Goal: Navigation & Orientation: Find specific page/section

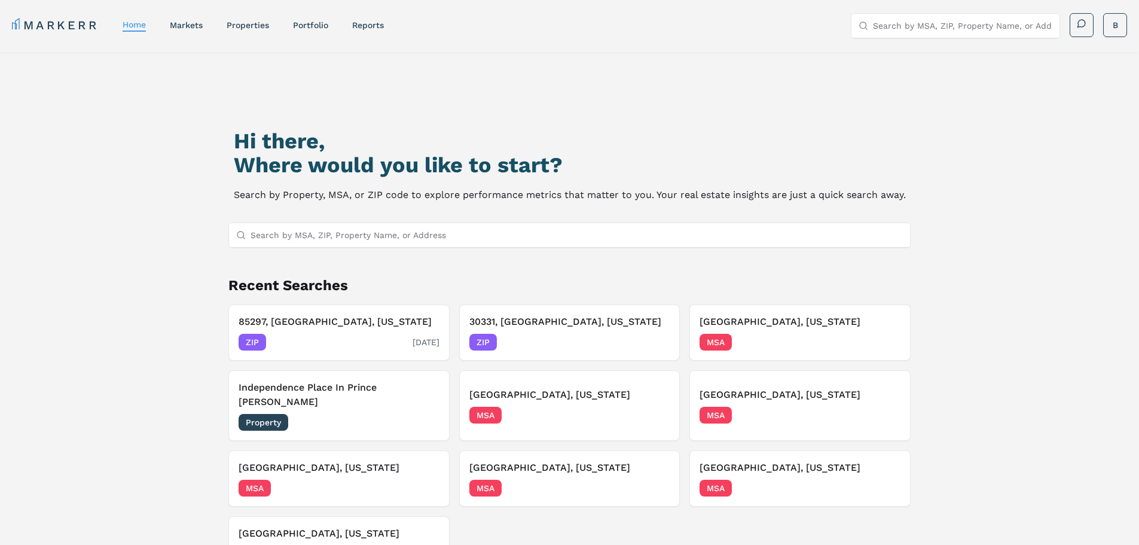
click at [356, 325] on h3 "85297, [GEOGRAPHIC_DATA], [US_STATE]" at bounding box center [339, 321] width 201 height 14
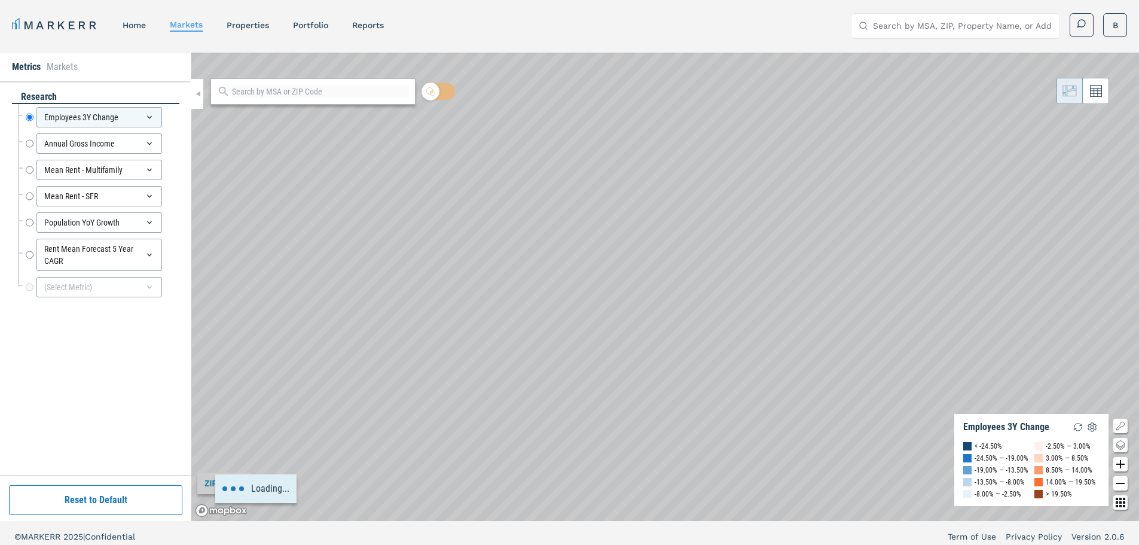
click at [140, 500] on button "Reset to Default" at bounding box center [95, 500] width 173 height 30
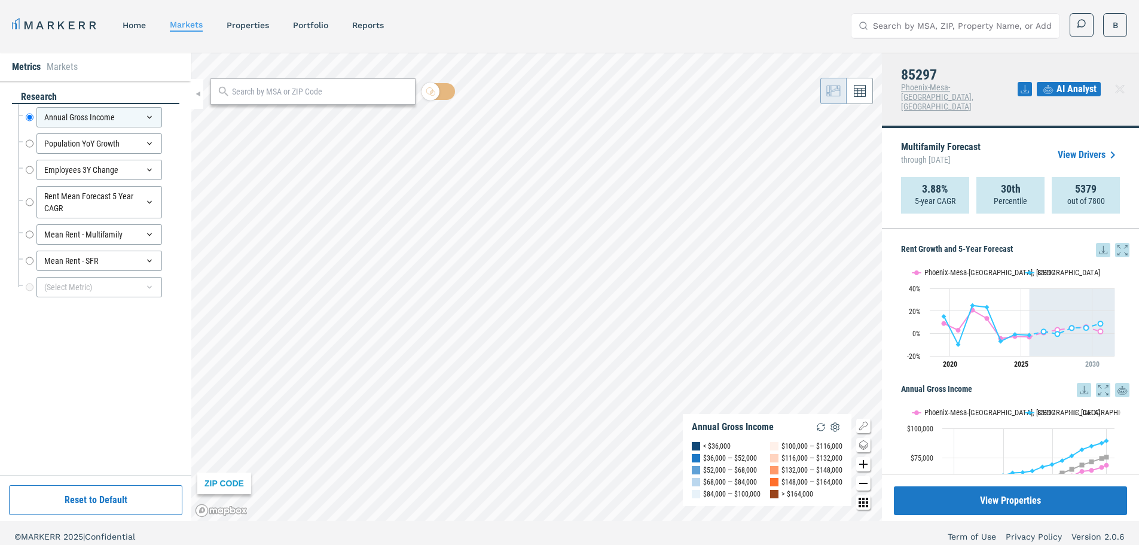
click at [1096, 148] on link "View Drivers" at bounding box center [1089, 155] width 62 height 14
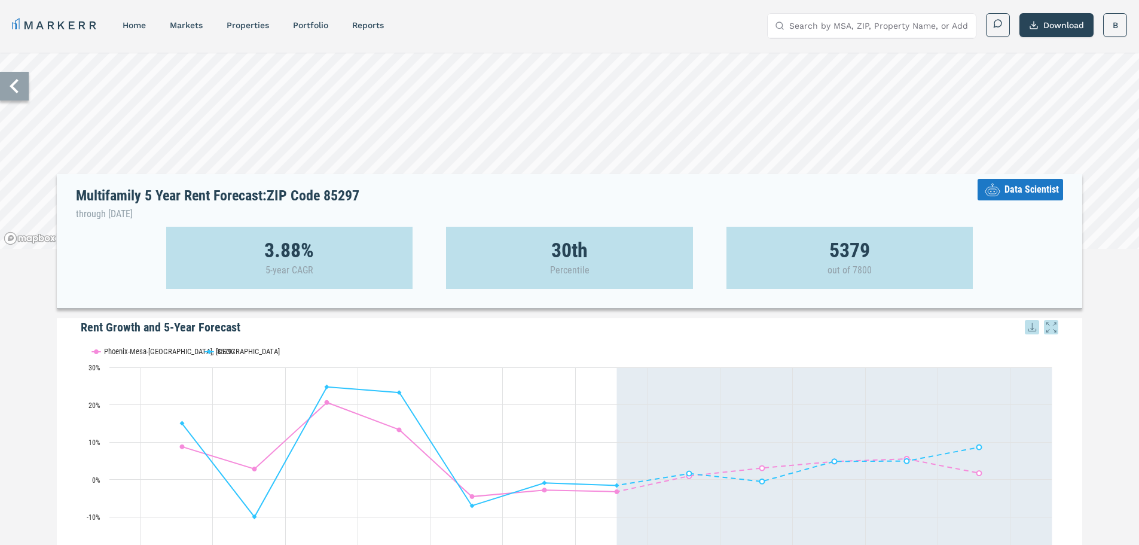
click at [25, 95] on icon at bounding box center [14, 86] width 29 height 29
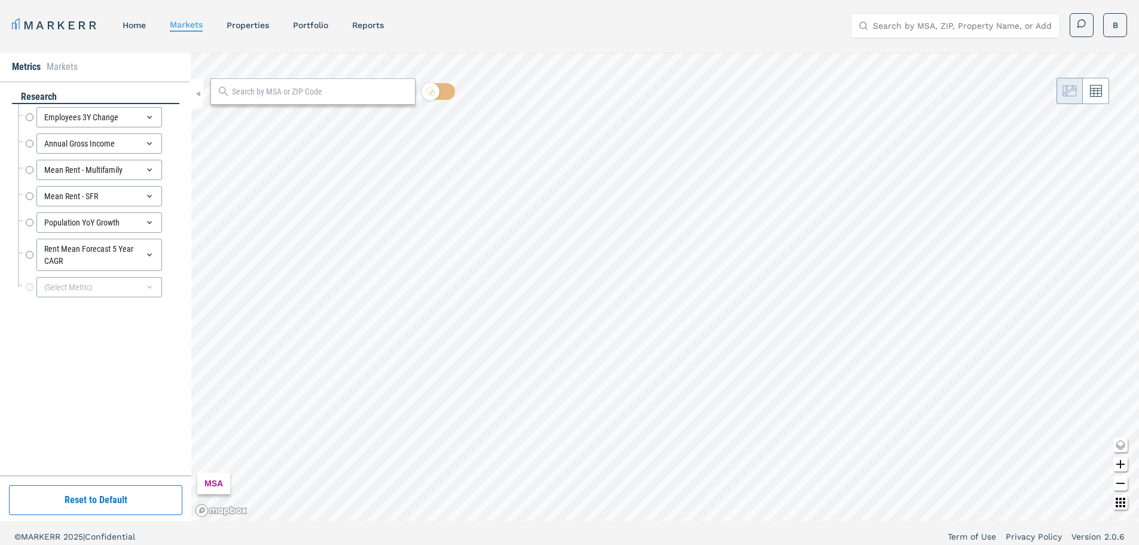
radio input "true"
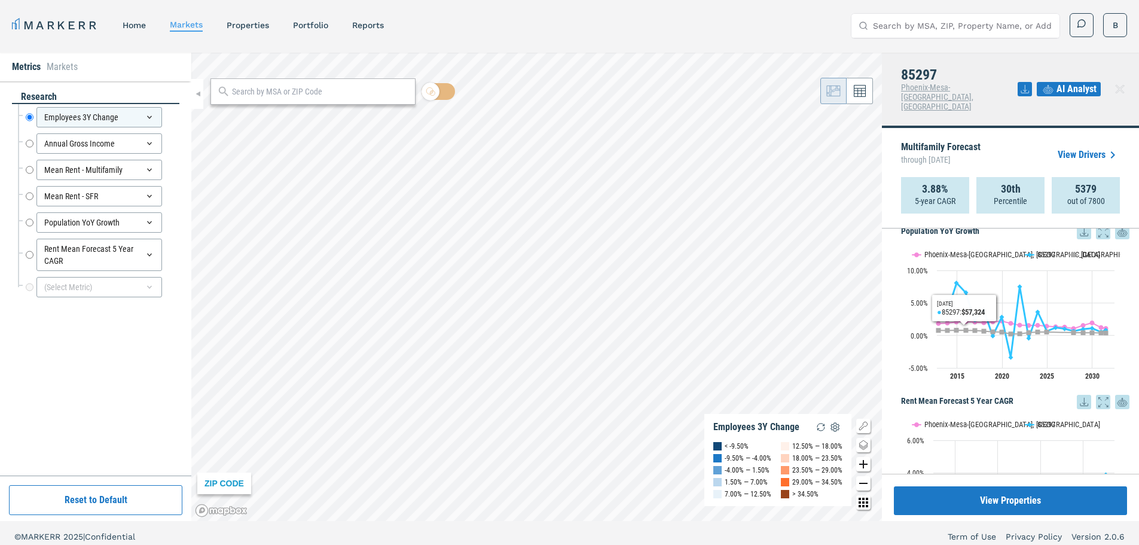
scroll to position [918, 0]
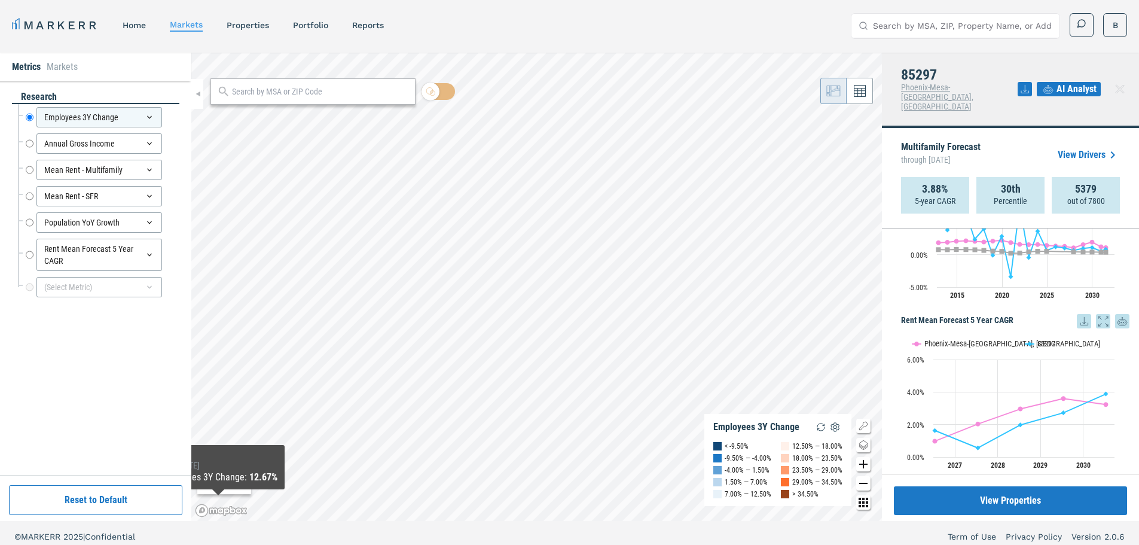
click at [134, 490] on button "Reset to Default" at bounding box center [95, 500] width 173 height 30
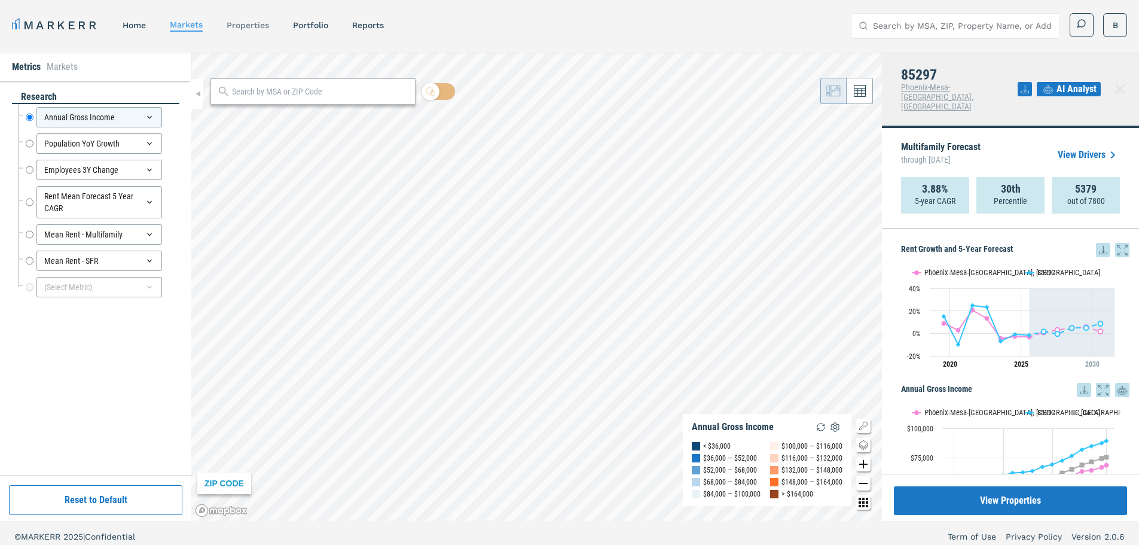
click at [253, 26] on link "properties" at bounding box center [248, 25] width 42 height 10
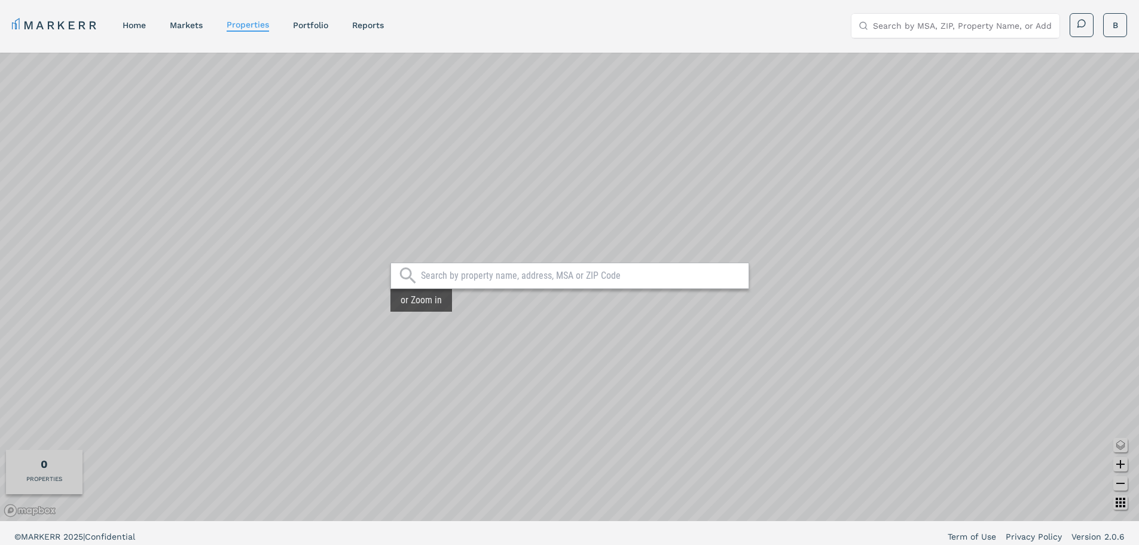
click at [525, 284] on div at bounding box center [569, 275] width 359 height 26
click at [525, 279] on input "text" at bounding box center [582, 276] width 322 height 12
click at [175, 28] on link "markets" at bounding box center [186, 25] width 33 height 10
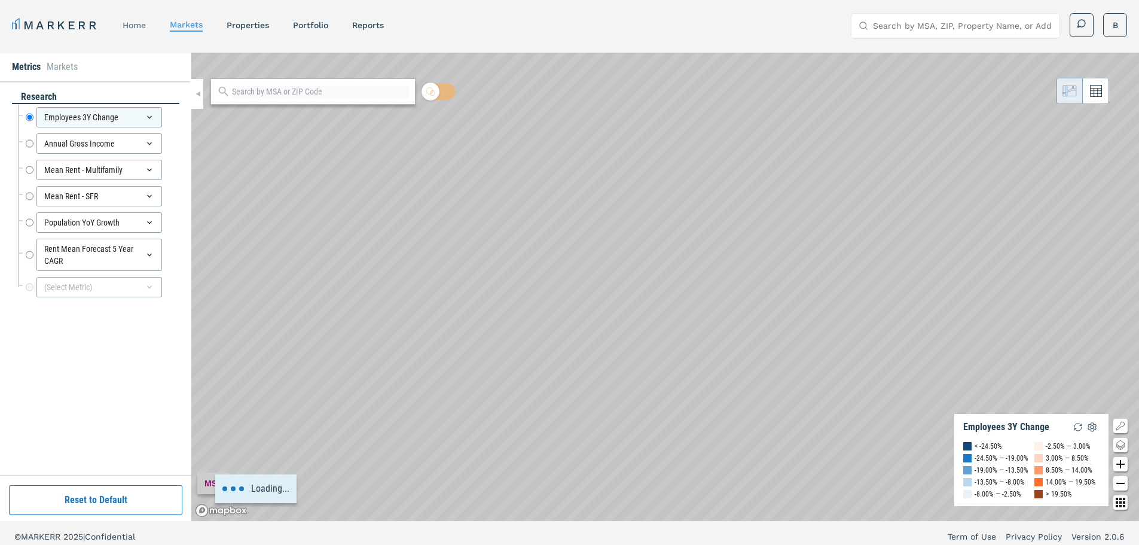
click at [136, 25] on link "home" at bounding box center [134, 25] width 23 height 10
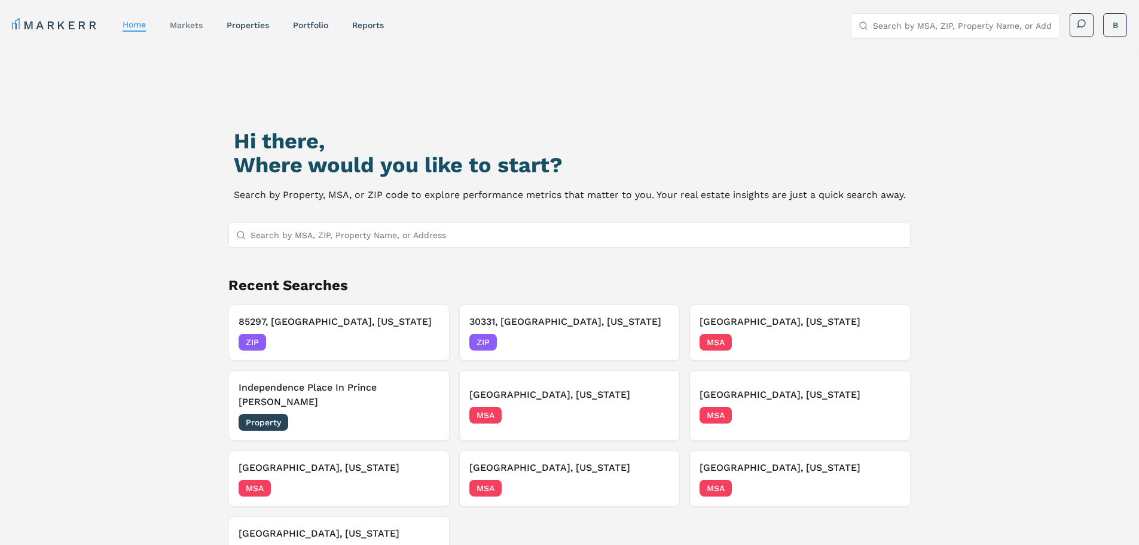
click at [188, 23] on link "markets" at bounding box center [186, 25] width 33 height 10
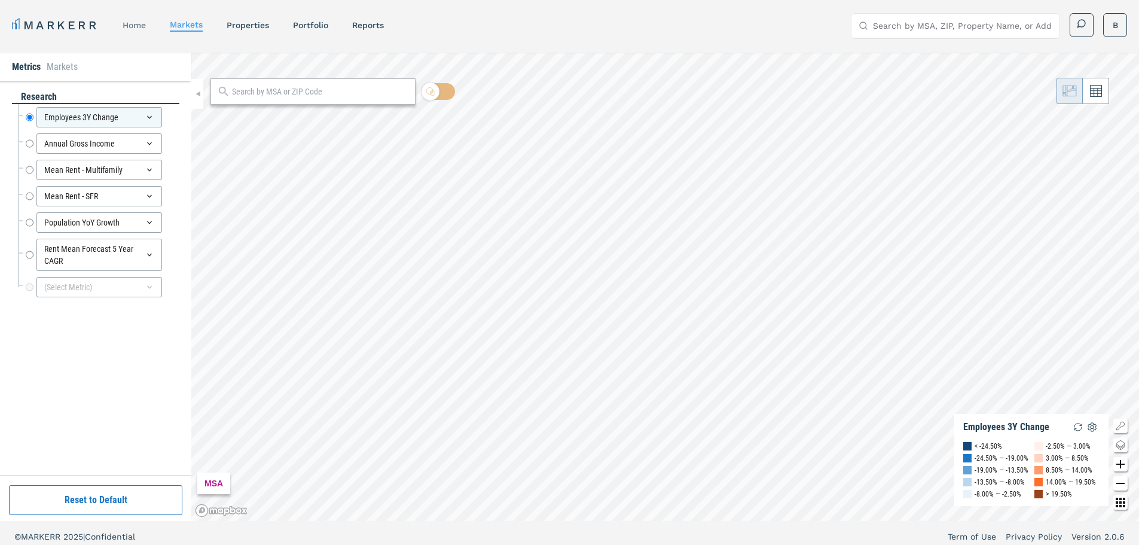
click at [142, 26] on link "home" at bounding box center [134, 25] width 23 height 10
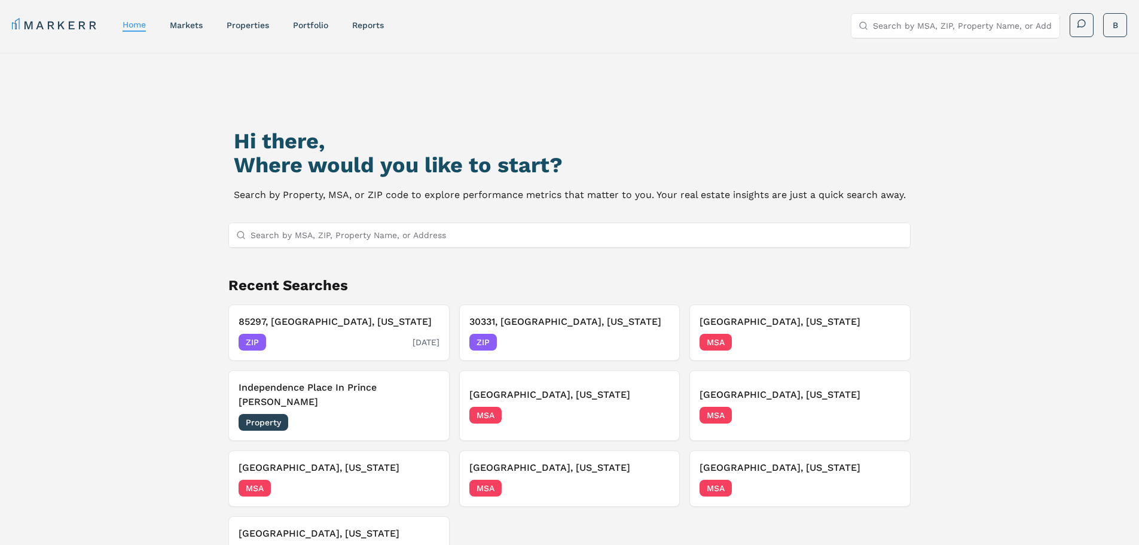
click at [325, 330] on div "85297, [GEOGRAPHIC_DATA], [US_STATE] ZIP [DATE]" at bounding box center [339, 332] width 201 height 36
